Goal: Transaction & Acquisition: Book appointment/travel/reservation

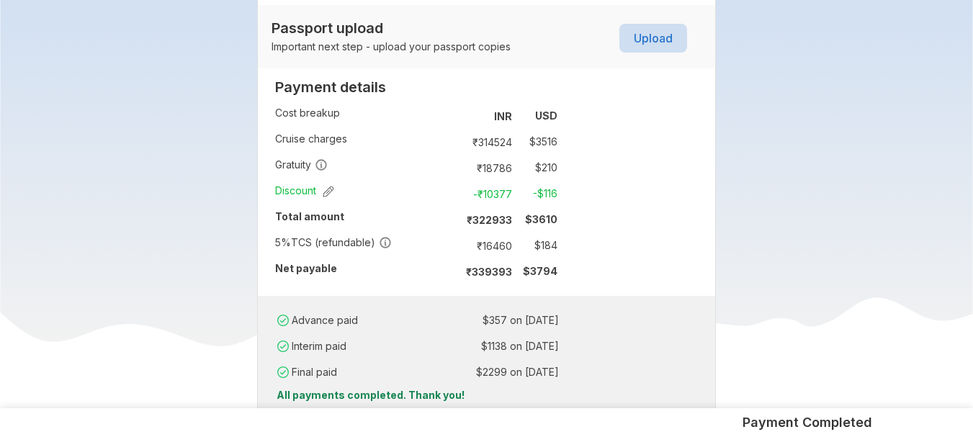
scroll to position [979, 0]
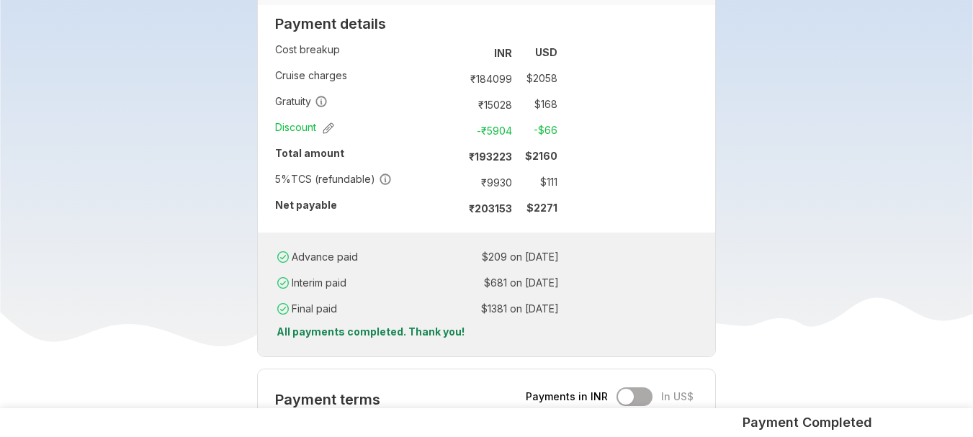
scroll to position [964, 0]
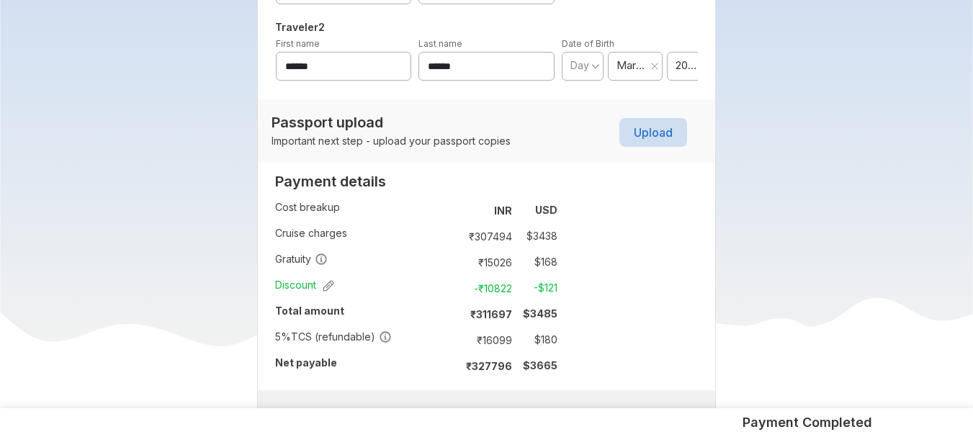
scroll to position [807, 0]
